Goal: Navigation & Orientation: Find specific page/section

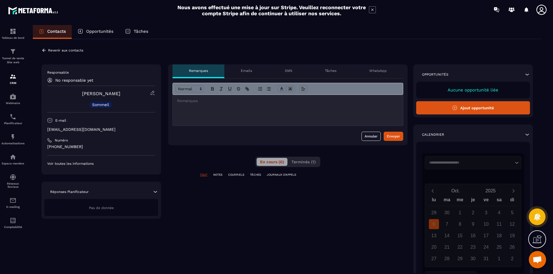
click at [330, 71] on p "Tâches" at bounding box center [331, 70] width 12 height 5
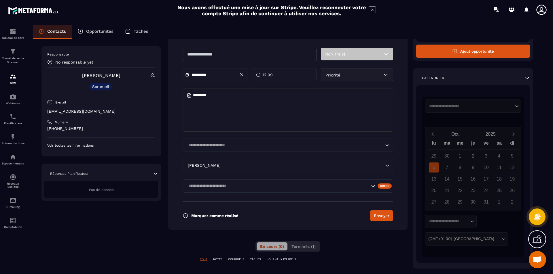
scroll to position [70, 0]
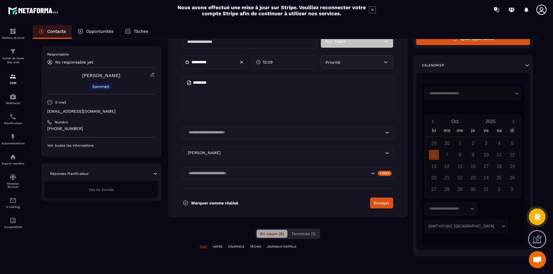
click at [388, 154] on icon "Search for option" at bounding box center [387, 153] width 6 height 6
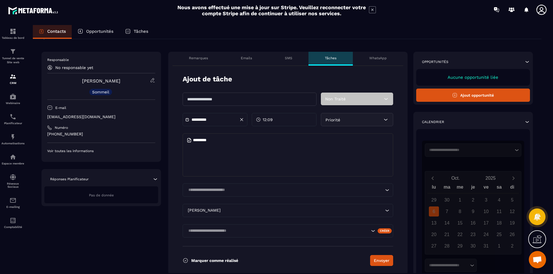
scroll to position [0, 0]
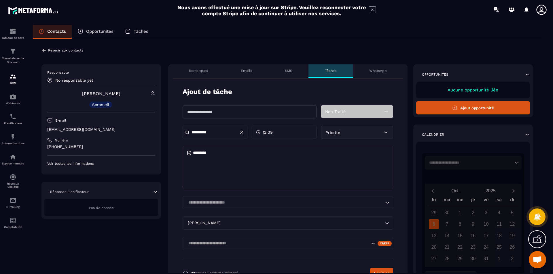
click at [198, 71] on p "Remarques" at bounding box center [198, 70] width 19 height 5
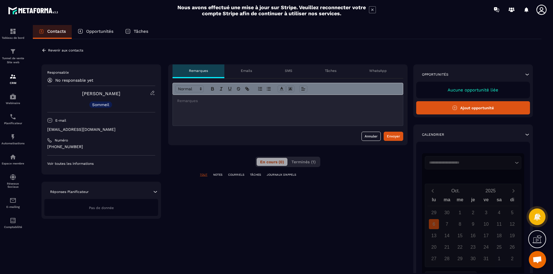
click at [250, 70] on p "Emails" at bounding box center [246, 70] width 11 height 5
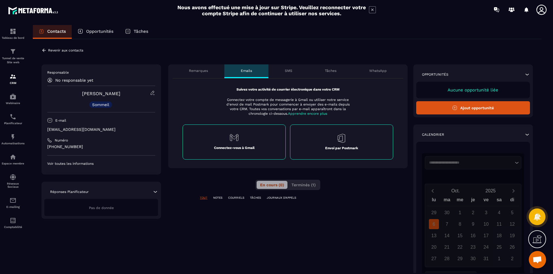
click at [286, 71] on p "SMS" at bounding box center [288, 70] width 7 height 5
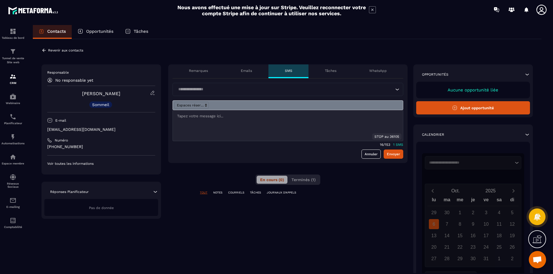
click at [328, 70] on p "Tâches" at bounding box center [331, 70] width 12 height 5
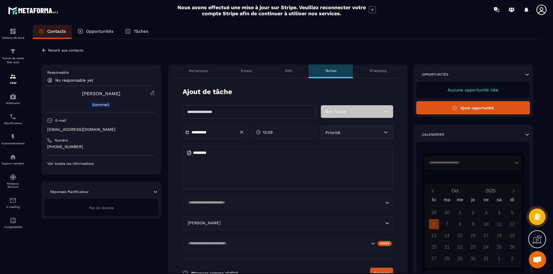
click at [374, 71] on p "WhatsApp" at bounding box center [378, 70] width 18 height 5
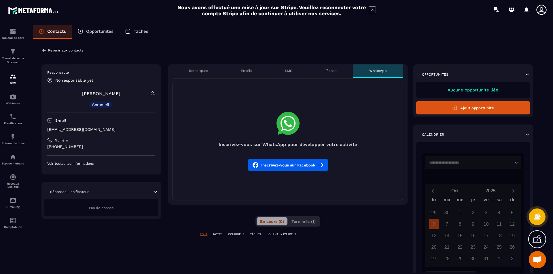
click at [332, 69] on p "Tâches" at bounding box center [331, 70] width 12 height 5
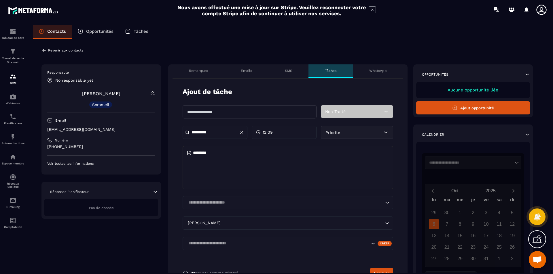
click at [77, 50] on p "Revenir aux contacts" at bounding box center [65, 50] width 35 height 4
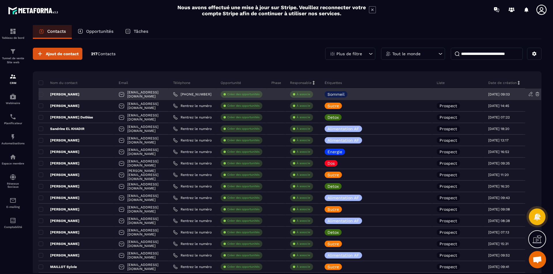
click at [64, 94] on p "[PERSON_NAME]" at bounding box center [59, 94] width 41 height 5
